Goal: Information Seeking & Learning: Check status

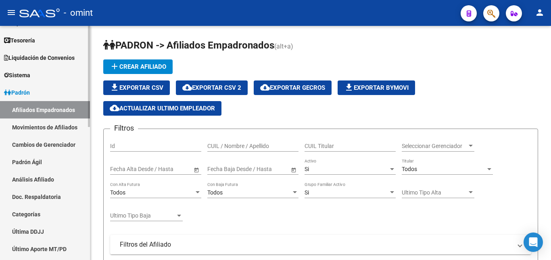
scroll to position [19, 0]
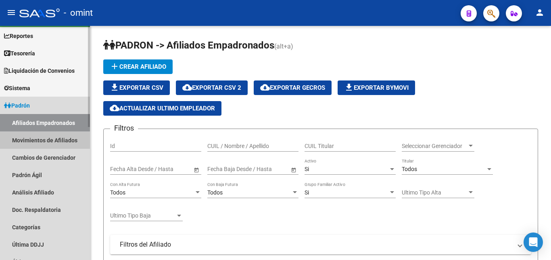
click at [61, 142] on link "Movimientos de Afiliados" at bounding box center [45, 139] width 90 height 17
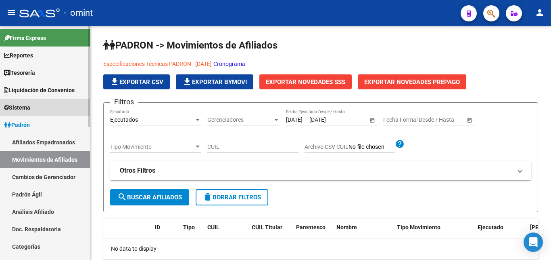
click at [30, 108] on span "Sistema" at bounding box center [17, 107] width 26 height 9
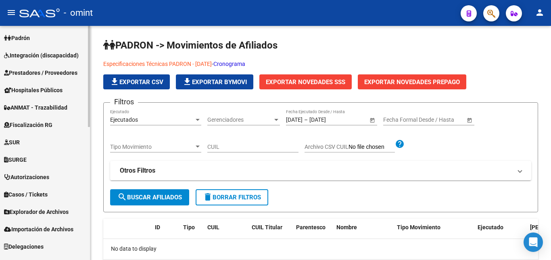
scroll to position [308, 0]
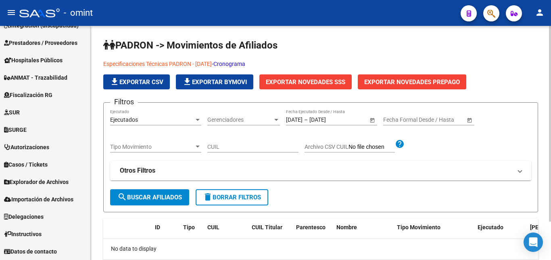
click at [92, 192] on div "PADRON -> Movimientos de Afiliados Especificaciones Técnicas PADRON - [DATE] - …" at bounding box center [320, 165] width 461 height 279
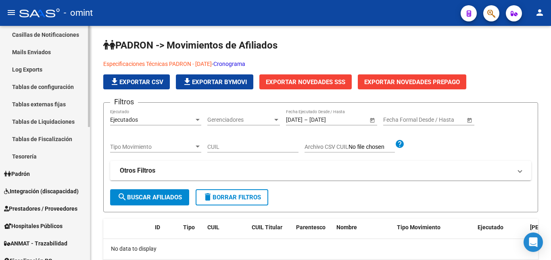
scroll to position [33, 0]
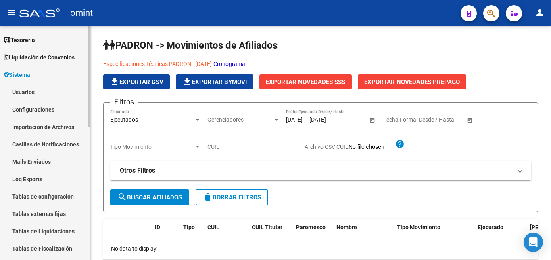
click at [90, 75] on mat-sidenav "Firma Express Reportes Tablero de Control Ingresos Percibidos Análisis de todos…" at bounding box center [45, 143] width 90 height 234
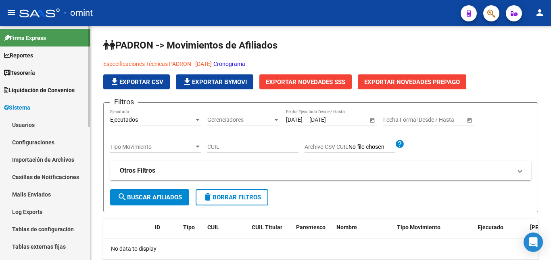
click at [34, 75] on span "Tesorería" at bounding box center [19, 72] width 31 height 9
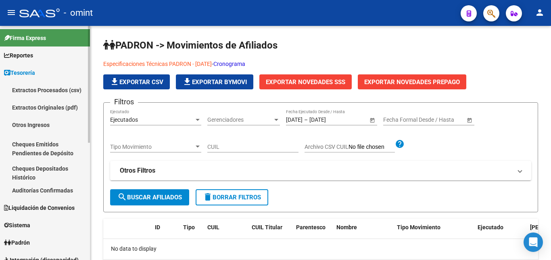
click at [33, 74] on span "Tesorería" at bounding box center [19, 72] width 31 height 9
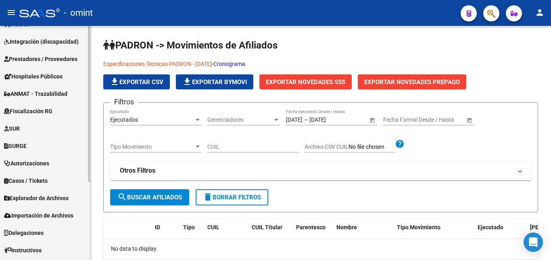
scroll to position [117, 0]
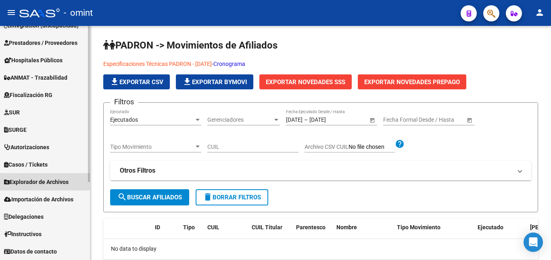
click at [60, 181] on span "Explorador de Archivos" at bounding box center [36, 181] width 65 height 9
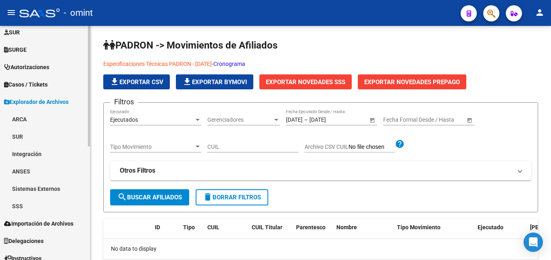
scroll to position [199, 0]
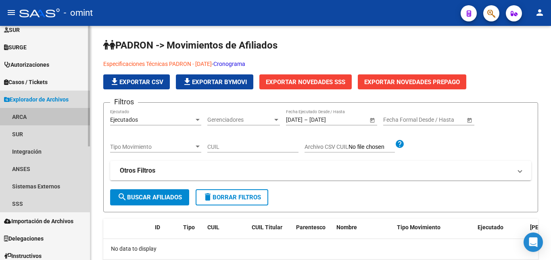
click at [26, 120] on link "ARCA" at bounding box center [45, 116] width 90 height 17
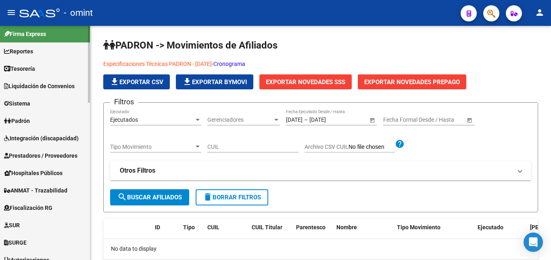
scroll to position [0, 0]
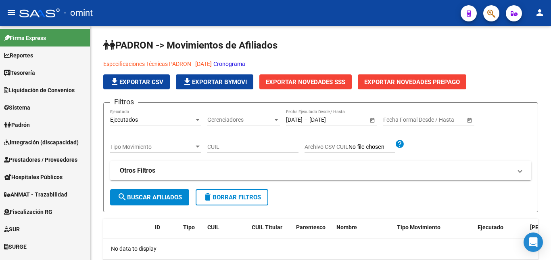
click at [42, 17] on div at bounding box center [39, 12] width 40 height 9
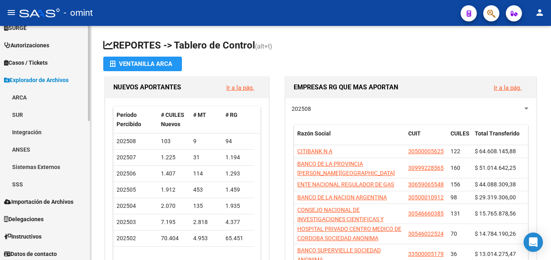
scroll to position [342, 0]
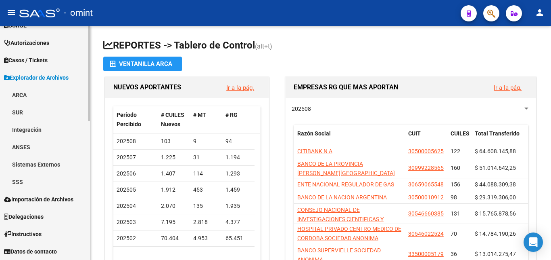
click at [27, 148] on link "ANSES" at bounding box center [45, 146] width 90 height 17
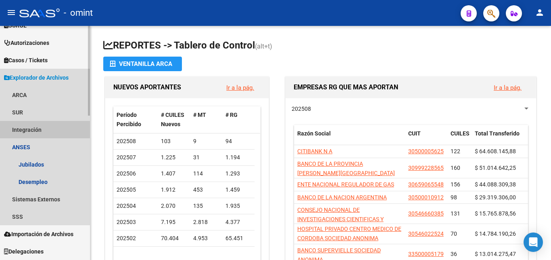
click at [27, 129] on link "Integración" at bounding box center [45, 129] width 90 height 17
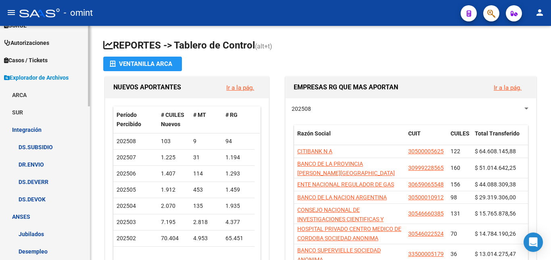
click at [23, 111] on link "SUR" at bounding box center [45, 111] width 90 height 17
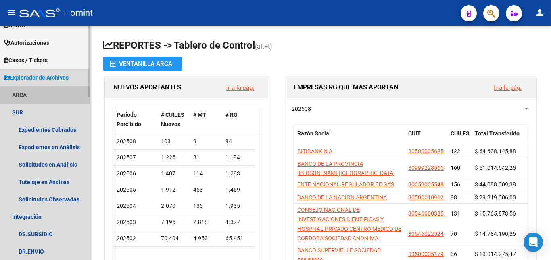
click at [29, 97] on link "ARCA" at bounding box center [45, 94] width 90 height 17
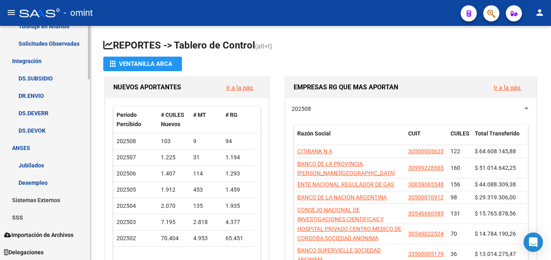
scroll to position [789, 0]
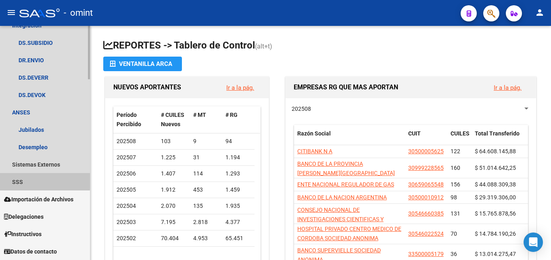
click at [24, 179] on link "SSS" at bounding box center [45, 181] width 90 height 17
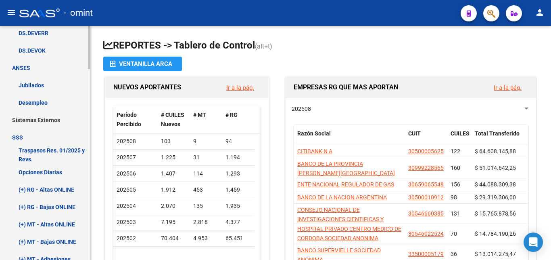
scroll to position [822, 0]
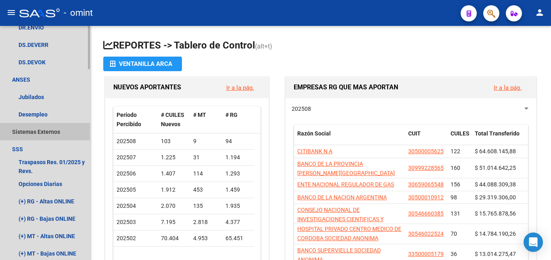
click at [51, 131] on link "Sistemas Externos" at bounding box center [45, 131] width 90 height 17
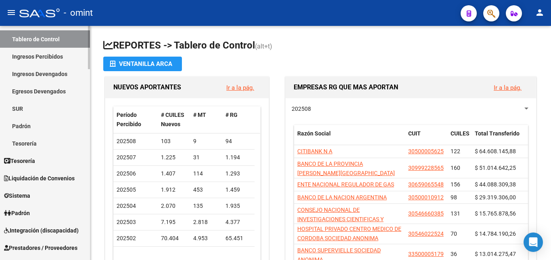
scroll to position [0, 0]
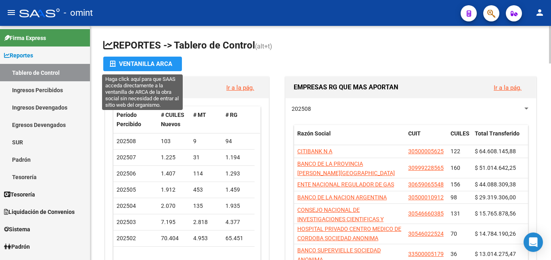
click at [157, 66] on div "Ventanilla ARCA" at bounding box center [143, 64] width 66 height 15
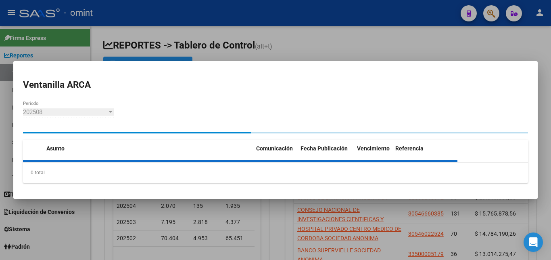
click at [246, 48] on div at bounding box center [275, 130] width 551 height 260
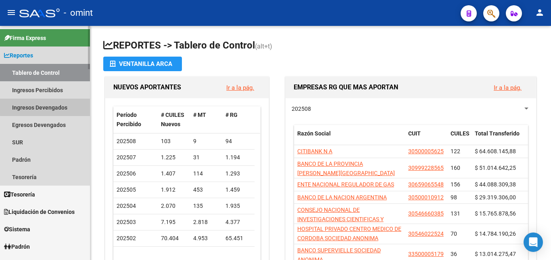
click at [56, 106] on link "Ingresos Devengados" at bounding box center [45, 106] width 90 height 17
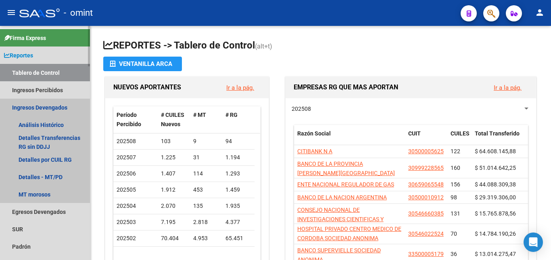
click at [47, 107] on link "Ingresos Devengados" at bounding box center [45, 106] width 90 height 17
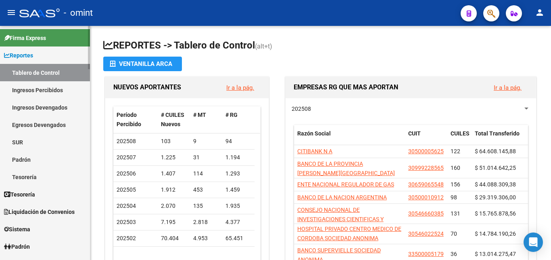
click at [47, 106] on link "Ingresos Devengados" at bounding box center [45, 106] width 90 height 17
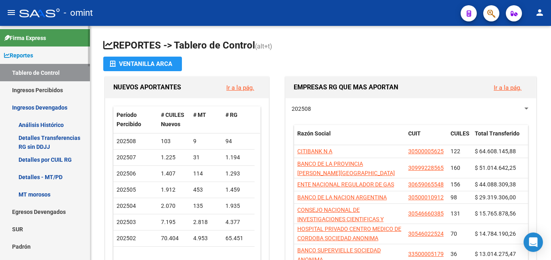
click at [60, 158] on link "Detalles por CUIL RG" at bounding box center [45, 159] width 90 height 17
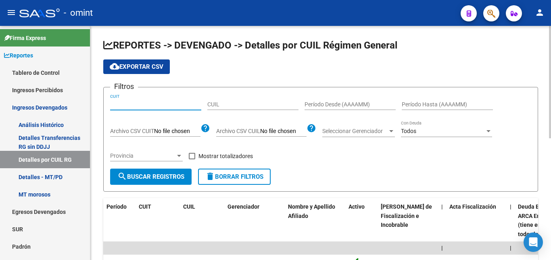
click at [149, 102] on input "CUIT" at bounding box center [155, 104] width 91 height 7
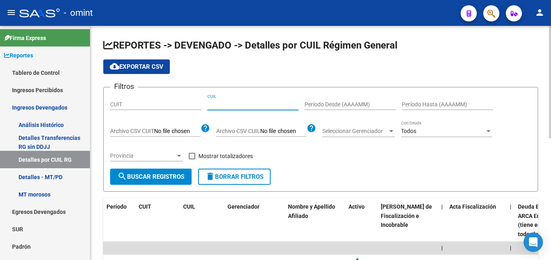
click at [227, 103] on input "CUIL" at bounding box center [252, 104] width 91 height 7
paste input
click at [222, 102] on input "CUIL" at bounding box center [252, 104] width 91 height 7
paste input
paste input "20-28800079-5"
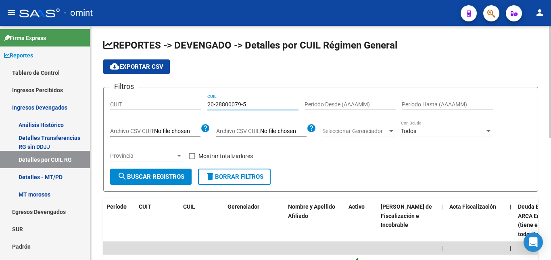
type input "20-28800079-5"
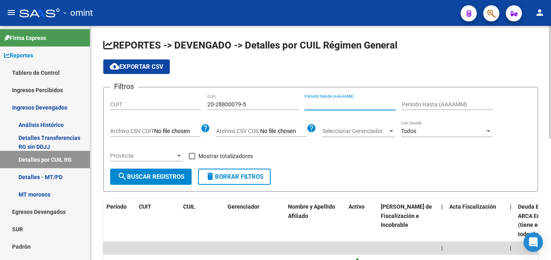
click at [164, 176] on span "search Buscar Registros" at bounding box center [150, 176] width 67 height 7
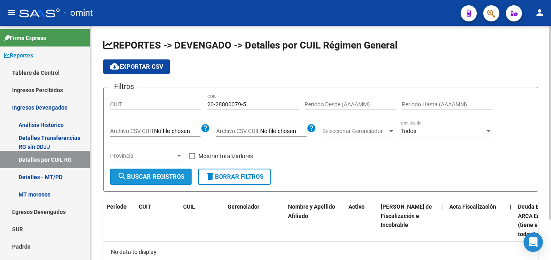
click at [147, 175] on span "search Buscar Registros" at bounding box center [150, 176] width 67 height 7
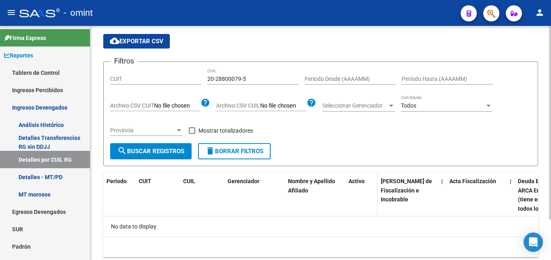
scroll to position [49, 0]
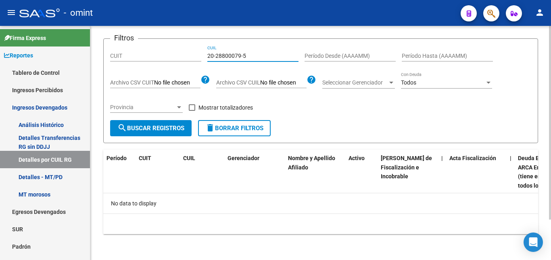
click at [267, 54] on input "20-28800079-5" at bounding box center [252, 55] width 91 height 7
drag, startPoint x: 266, startPoint y: 55, endPoint x: 180, endPoint y: 55, distance: 86.0
click at [207, 55] on input "20-28800079-5" at bounding box center [252, 55] width 91 height 7
paste input "28-800079"
type input "28-800079"
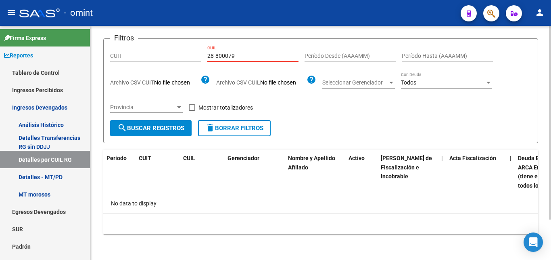
drag, startPoint x: 225, startPoint y: 53, endPoint x: 174, endPoint y: 58, distance: 51.5
click at [207, 58] on input "28-800079" at bounding box center [252, 55] width 91 height 7
click at [140, 127] on span "search Buscar Registros" at bounding box center [150, 127] width 67 height 7
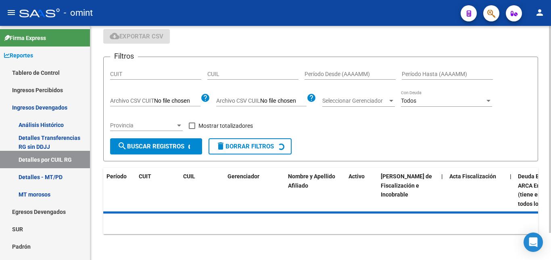
scroll to position [31, 0]
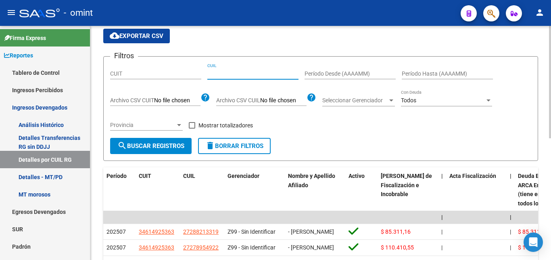
click at [218, 75] on input "CUIL" at bounding box center [252, 73] width 91 height 7
paste input "20-28800079-5"
type input "20-28800079-5"
click at [232, 88] on div "Filtros CUIT 20-28800079-5 CUIL Período Desde (AAAAMM) Período Hasta (AAAAMM) A…" at bounding box center [320, 100] width 421 height 75
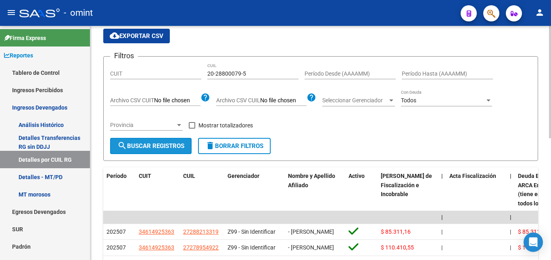
click at [169, 147] on span "search Buscar Registros" at bounding box center [150, 145] width 67 height 7
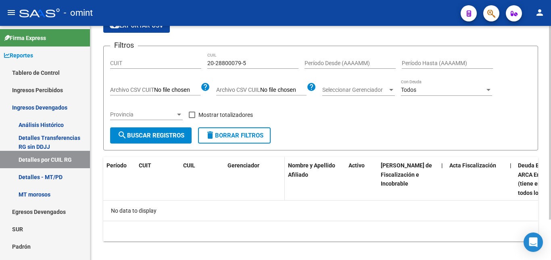
scroll to position [49, 0]
